Goal: Obtain resource: Download file/media

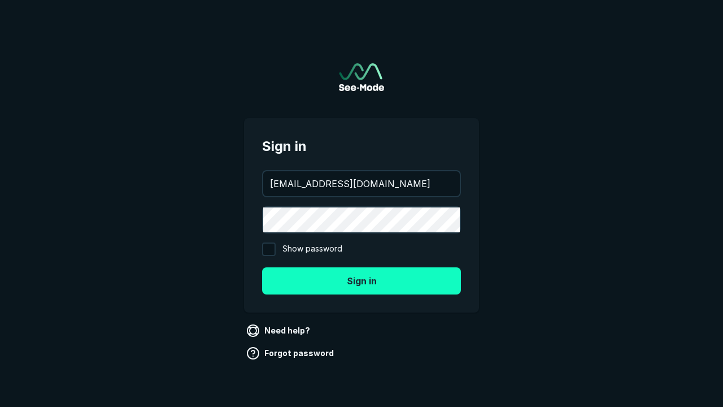
click at [362, 280] on button "Sign in" at bounding box center [361, 280] width 199 height 27
